Goal: Task Accomplishment & Management: Use online tool/utility

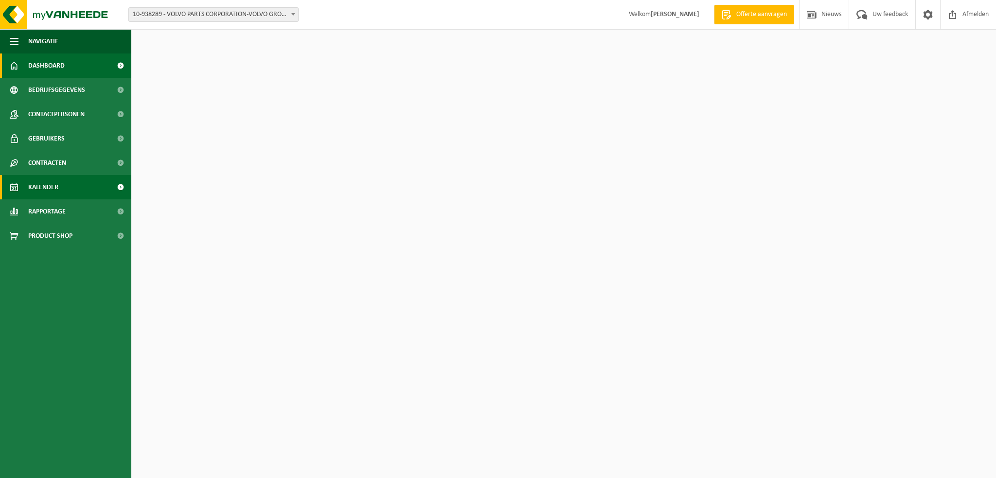
click at [31, 188] on span "Kalender" at bounding box center [43, 187] width 30 height 24
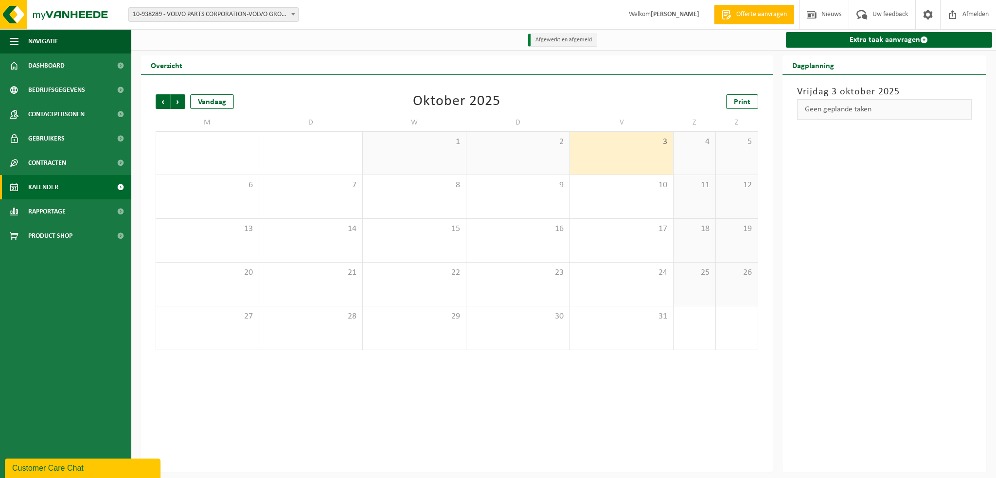
click at [49, 189] on span "Kalender" at bounding box center [43, 187] width 30 height 24
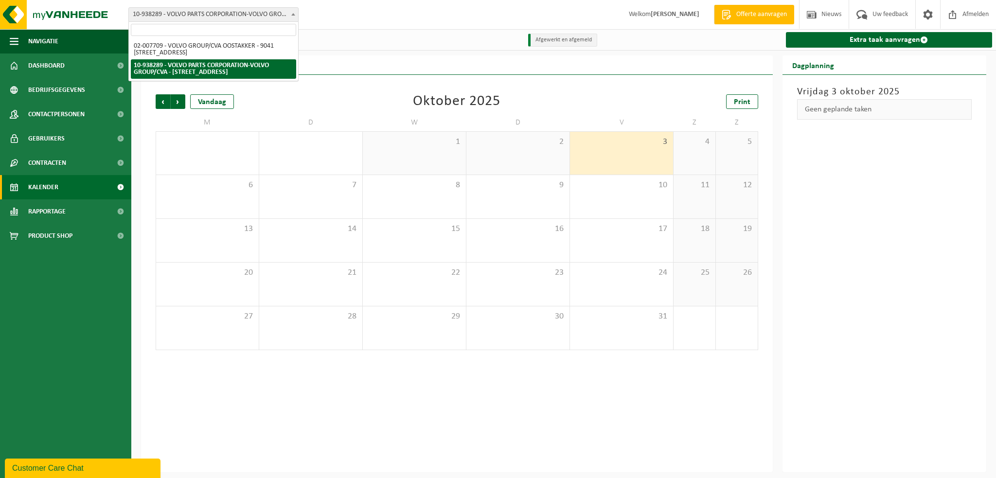
click at [294, 14] on b at bounding box center [293, 14] width 4 height 2
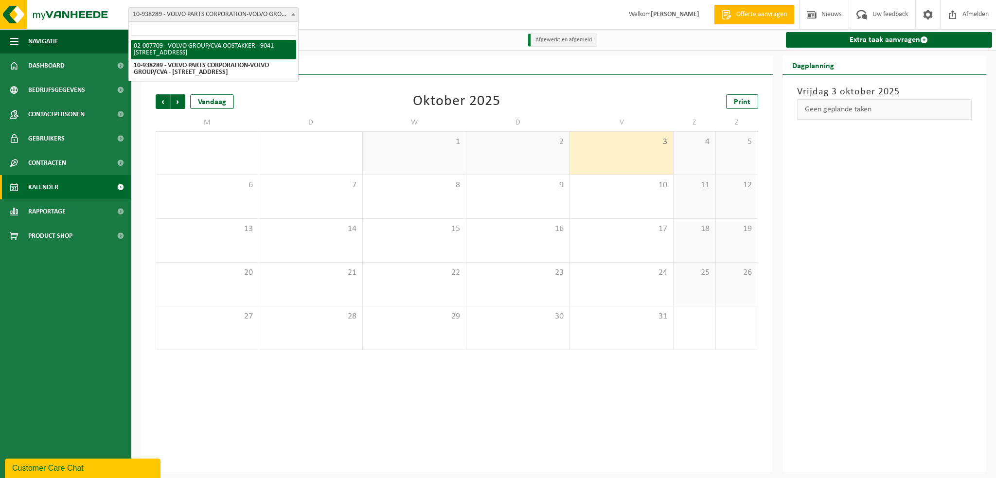
select select "1046"
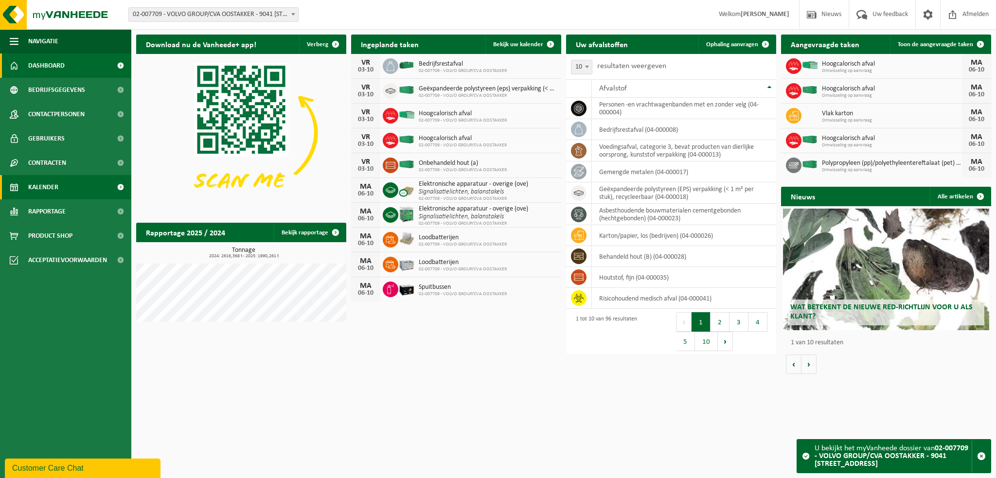
click at [50, 189] on span "Kalender" at bounding box center [43, 187] width 30 height 24
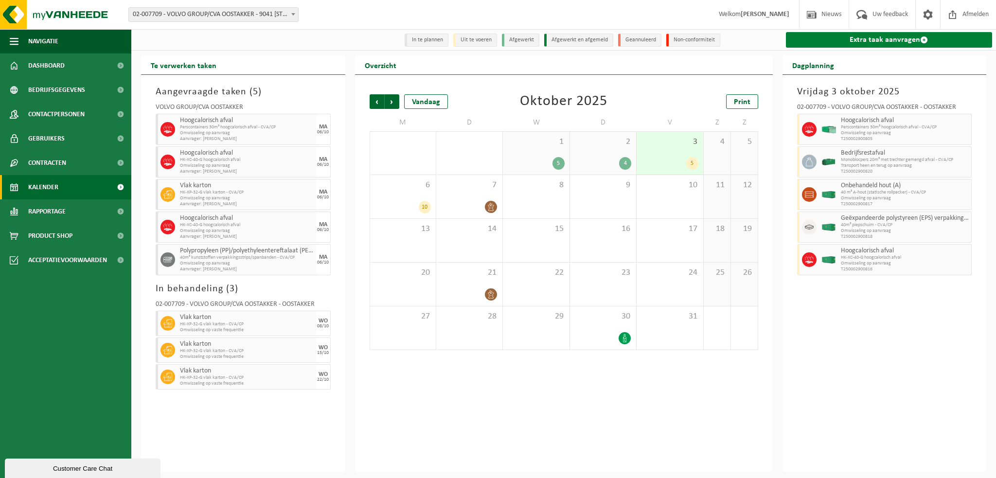
click at [863, 41] on link "Extra taak aanvragen" at bounding box center [889, 40] width 207 height 16
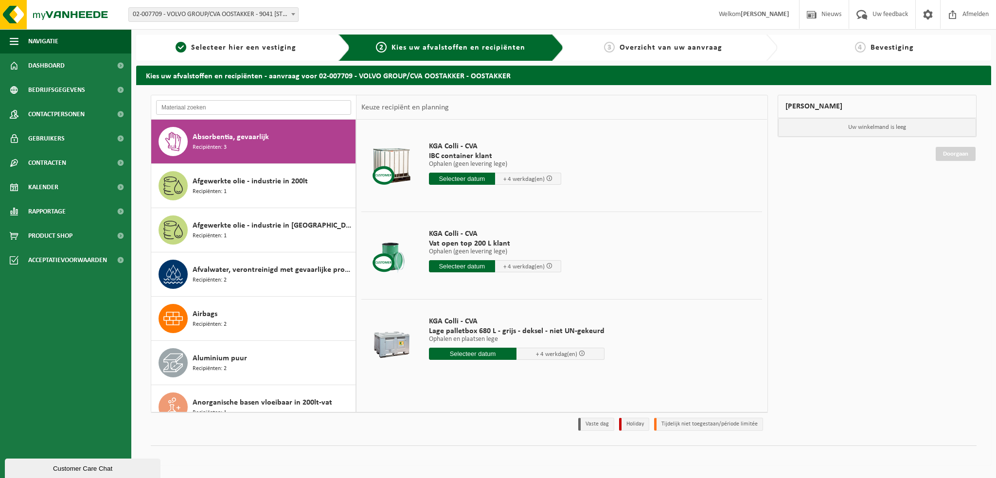
click at [186, 107] on input "text" at bounding box center [253, 107] width 195 height 15
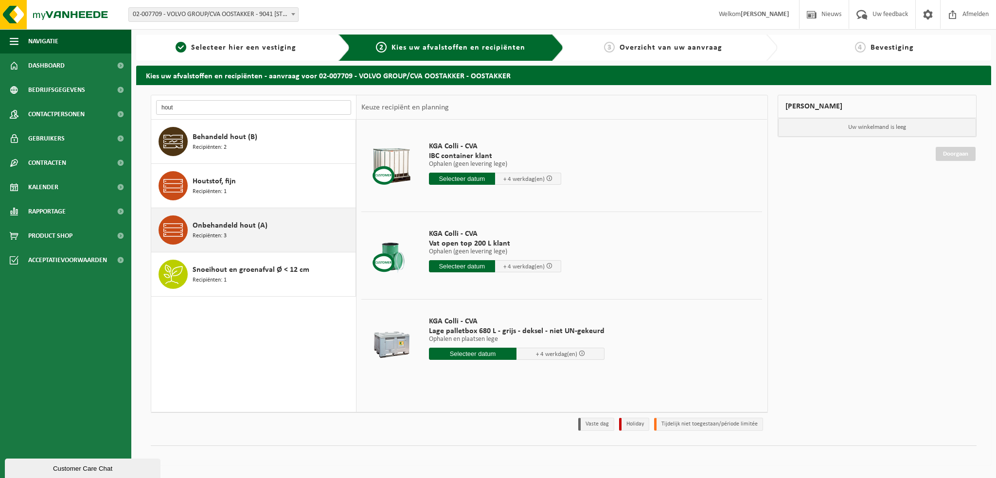
type input "hout"
click at [233, 233] on div "Onbehandeld hout (A) Recipiënten: 3" at bounding box center [273, 229] width 160 height 29
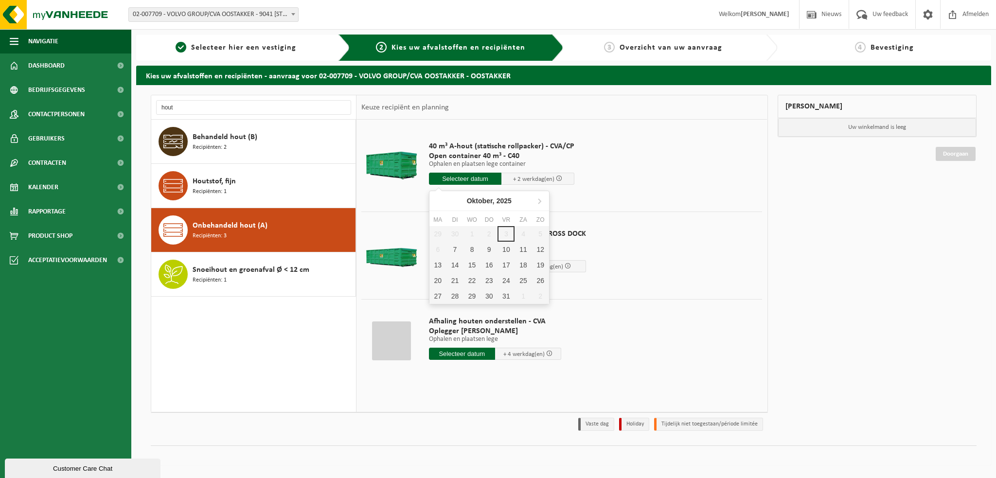
click at [445, 179] on input "text" at bounding box center [465, 179] width 73 height 12
